Goal: Find contact information: Find contact information

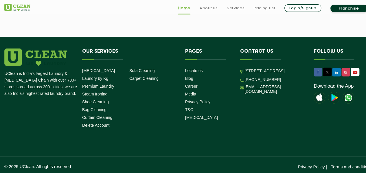
scroll to position [1653, 0]
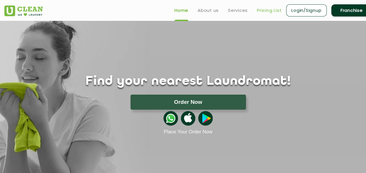
click at [263, 8] on link "Pricing List" at bounding box center [269, 10] width 25 height 7
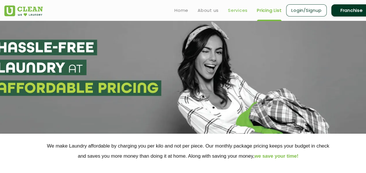
select select "0"
click at [231, 10] on link "Services" at bounding box center [238, 10] width 20 height 7
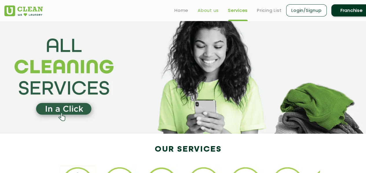
click at [205, 10] on link "About us" at bounding box center [208, 10] width 21 height 7
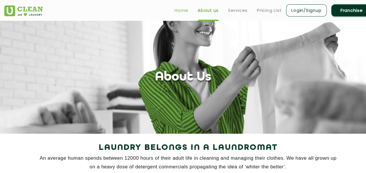
click at [183, 10] on link "Home" at bounding box center [182, 10] width 14 height 7
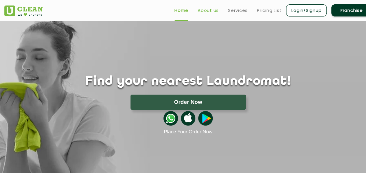
click at [202, 10] on link "About us" at bounding box center [208, 10] width 21 height 7
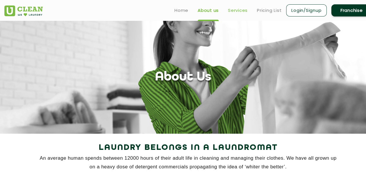
click at [238, 9] on link "Services" at bounding box center [238, 10] width 20 height 7
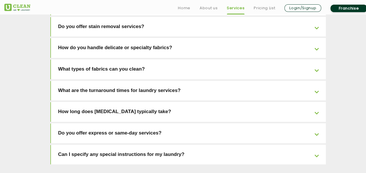
scroll to position [1354, 0]
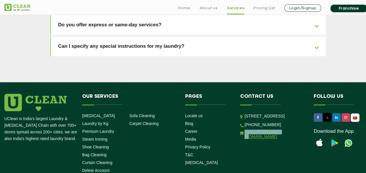
drag, startPoint x: 285, startPoint y: 103, endPoint x: 244, endPoint y: 106, distance: 40.6
click at [244, 130] on li "[EMAIL_ADDRESS][DOMAIN_NAME]" at bounding box center [272, 135] width 65 height 10
copy link "[EMAIL_ADDRESS][DOMAIN_NAME]"
